Goal: Communication & Community: Ask a question

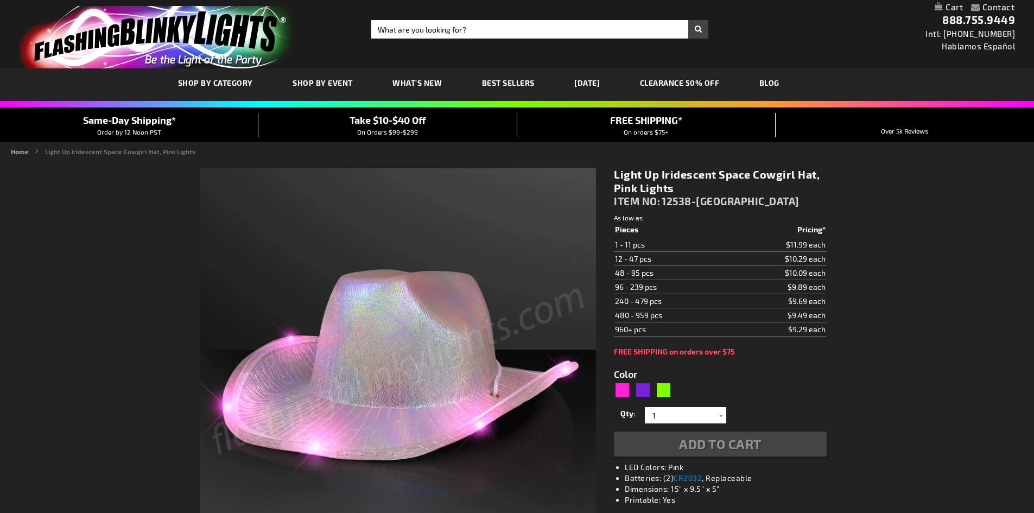
type input "5639"
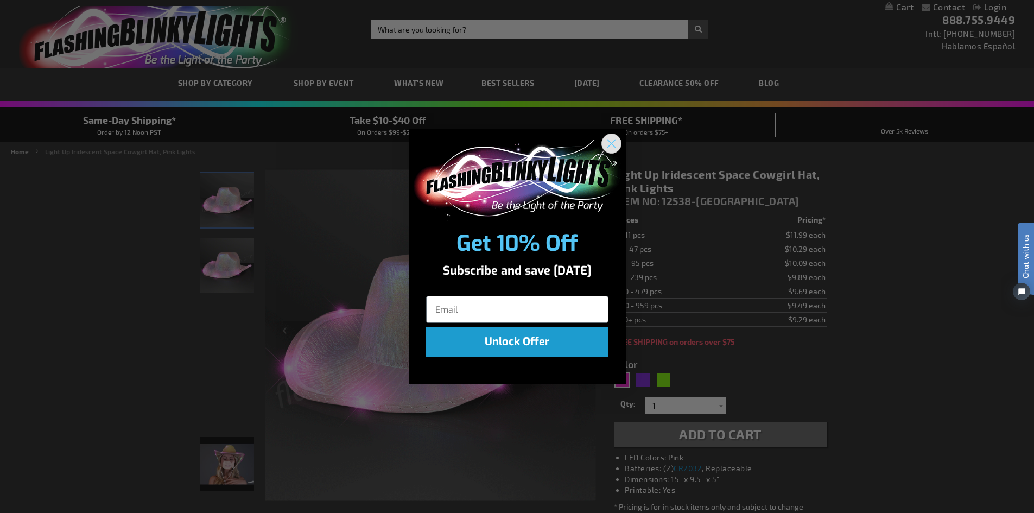
click at [610, 143] on icon "Close dialog" at bounding box center [611, 144] width 8 height 8
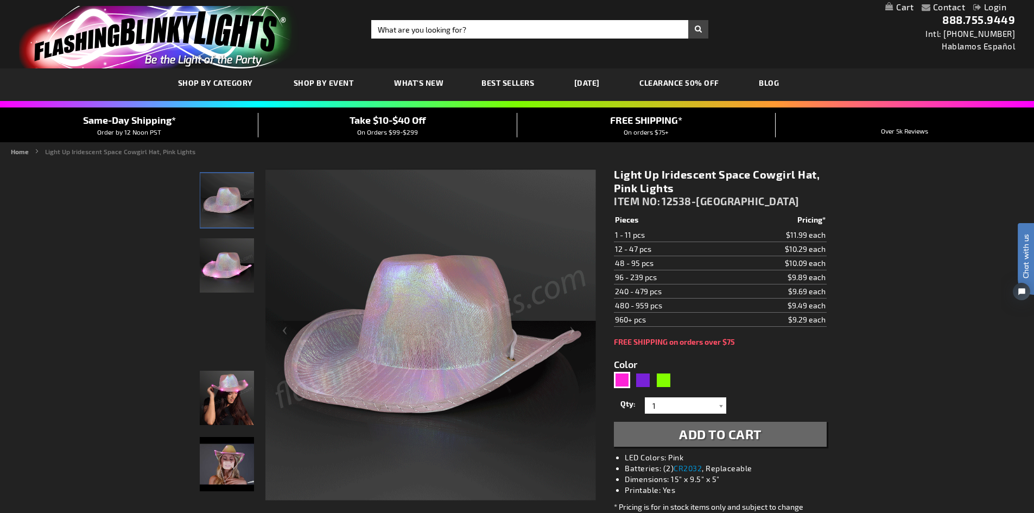
click at [211, 37] on img "store logo" at bounding box center [159, 37] width 280 height 62
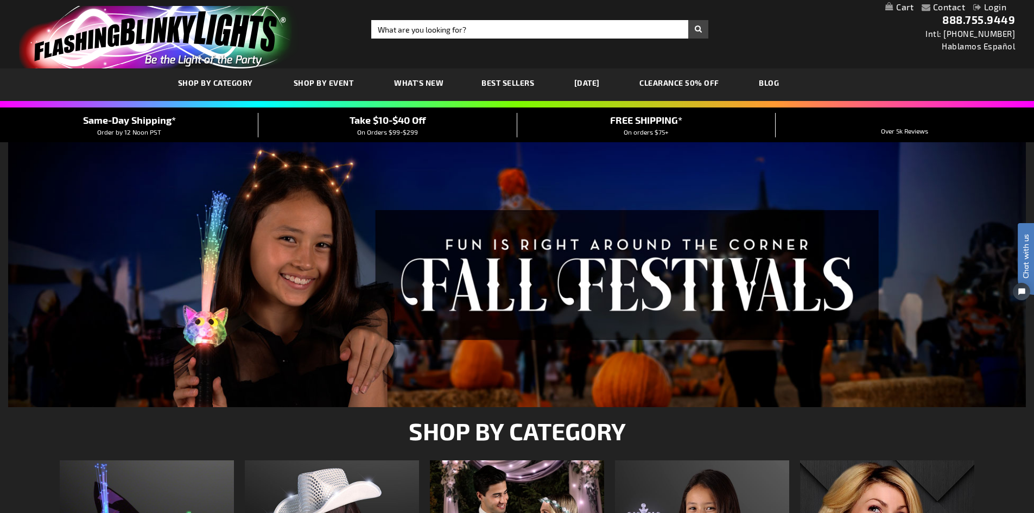
click at [944, 7] on link "Contact" at bounding box center [949, 7] width 33 height 10
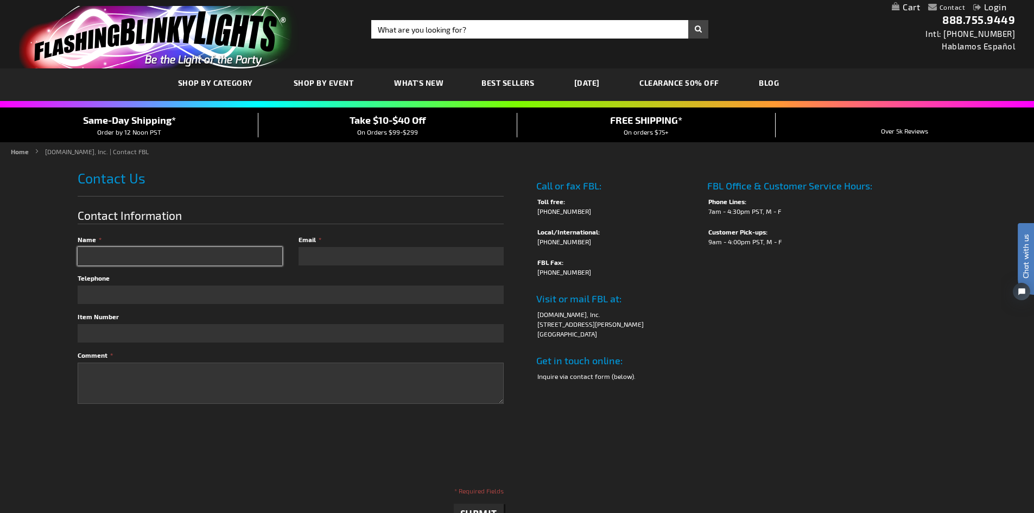
click at [152, 255] on input "Name" at bounding box center [180, 256] width 205 height 18
type input "Shneur Z Mangel"
type input "sm@smgtradegroup.com"
type input "5133138814"
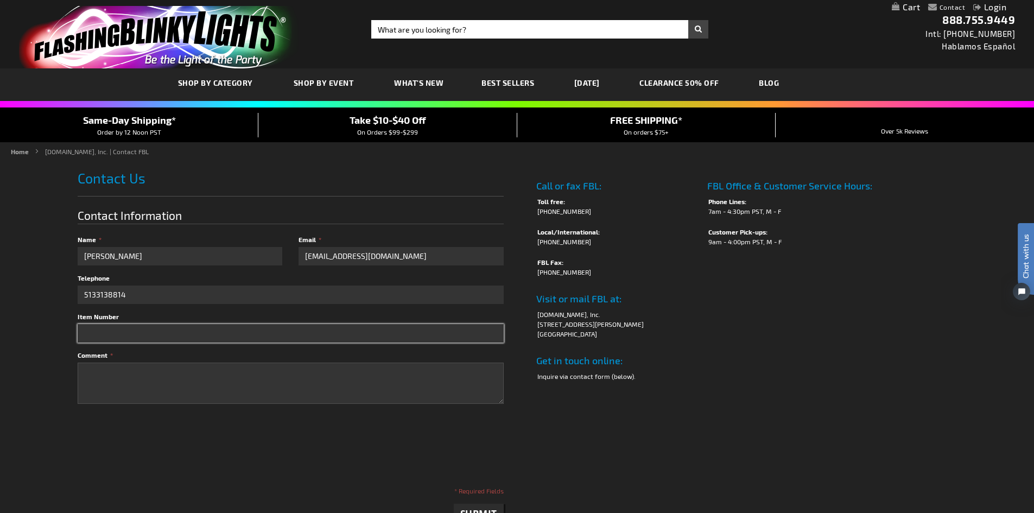
click at [148, 341] on input "Item Number" at bounding box center [291, 333] width 426 height 18
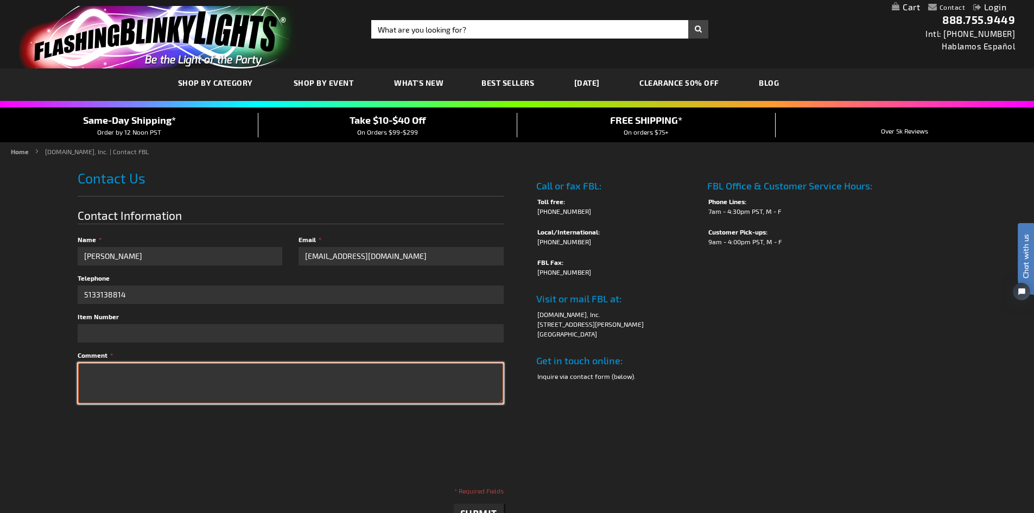
click at [139, 378] on textarea "Comment" at bounding box center [291, 383] width 426 height 41
click at [163, 376] on textarea "Comment" at bounding box center [291, 383] width 426 height 41
paste textarea "Hey Robby - I hope you are well, Happy 2025! My name is Shneur, head of SMG Tra…"
drag, startPoint x: 102, startPoint y: 376, endPoint x: 159, endPoint y: 380, distance: 57.2
click at [159, 380] on textarea "Hey Robby - I hope you are well, Happy 2025! My name is Shneur, head of SMG Tra…" at bounding box center [291, 383] width 426 height 41
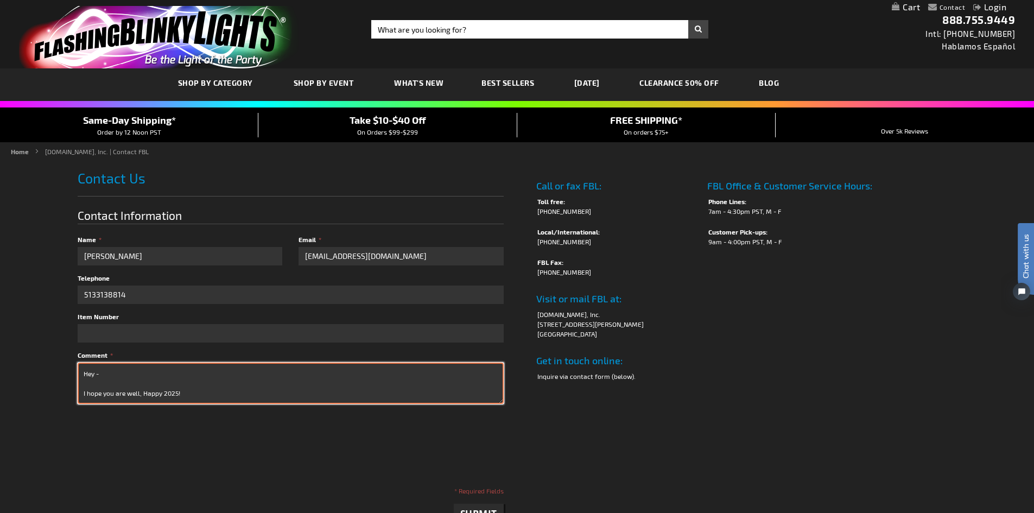
type textarea "Hey - I hope you are well, Happy 2025! My name is Shneur, head of SMG Trade Gro…"
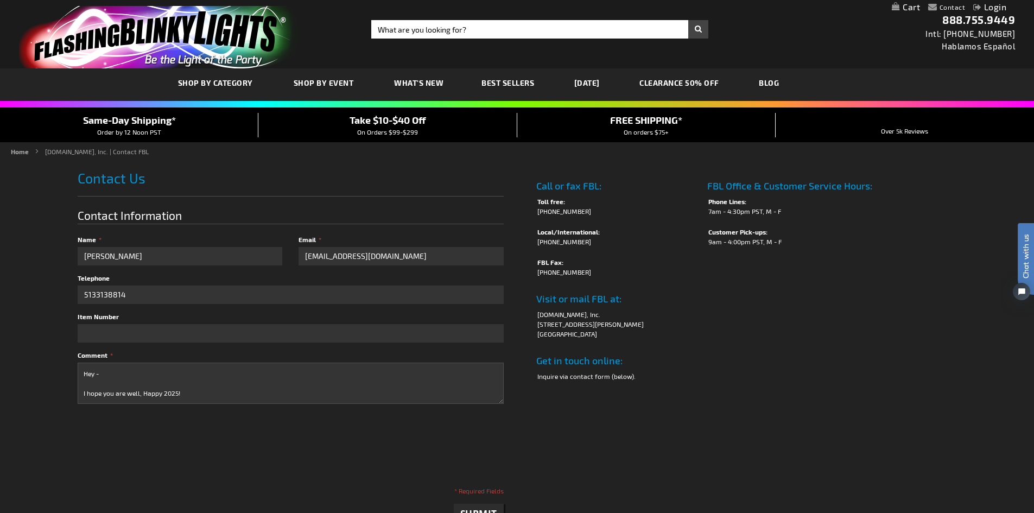
checkbox input "true"
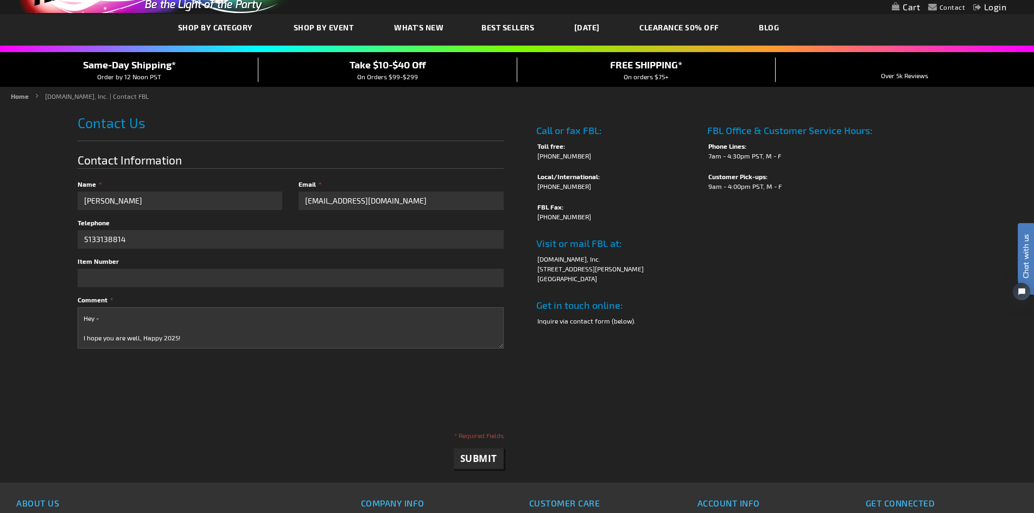
scroll to position [109, 0]
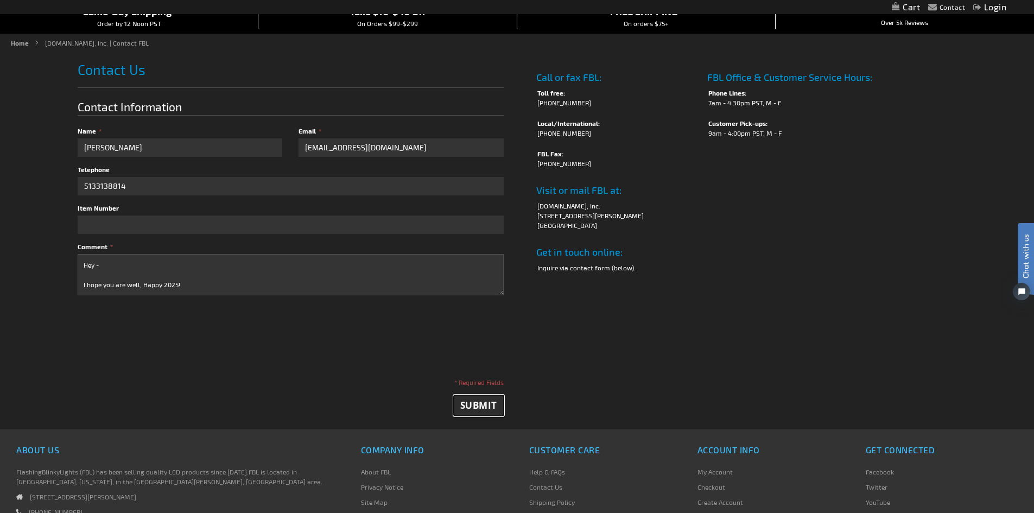
click at [470, 404] on span "Submit" at bounding box center [478, 405] width 37 height 12
